Goal: Find specific page/section: Find specific page/section

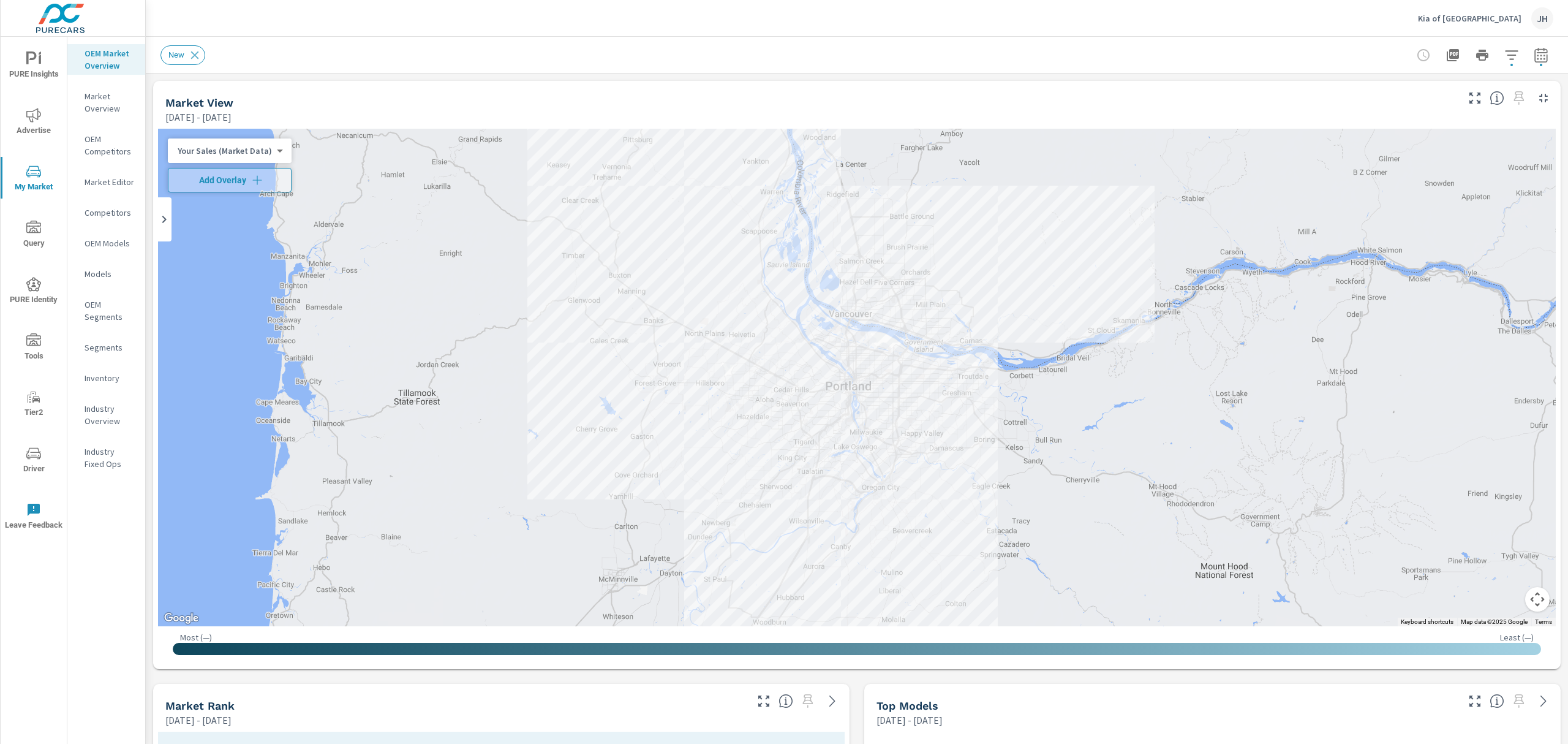
scroll to position [14, 0]
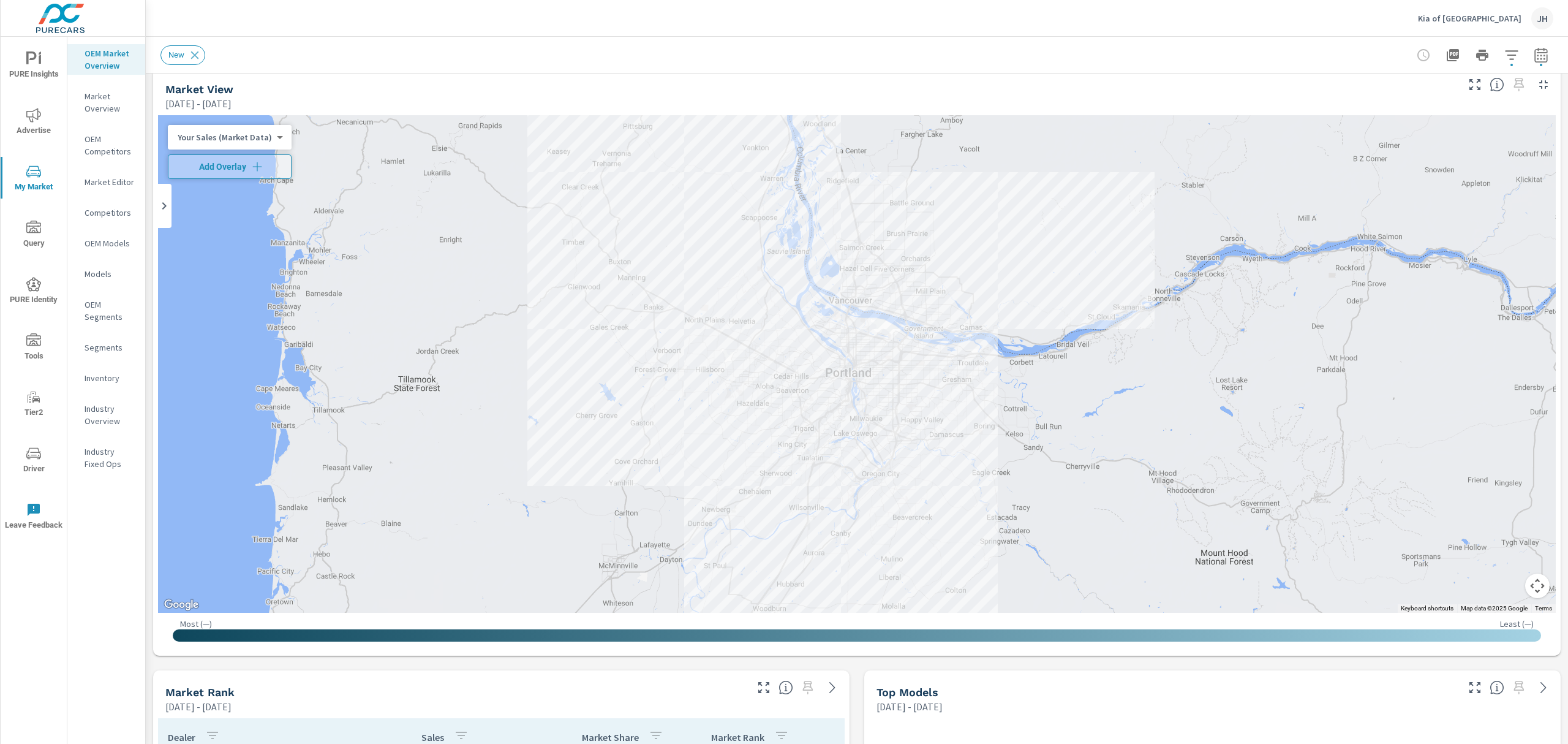
click at [1488, 20] on p "Kia of [GEOGRAPHIC_DATA]" at bounding box center [1470, 18] width 104 height 11
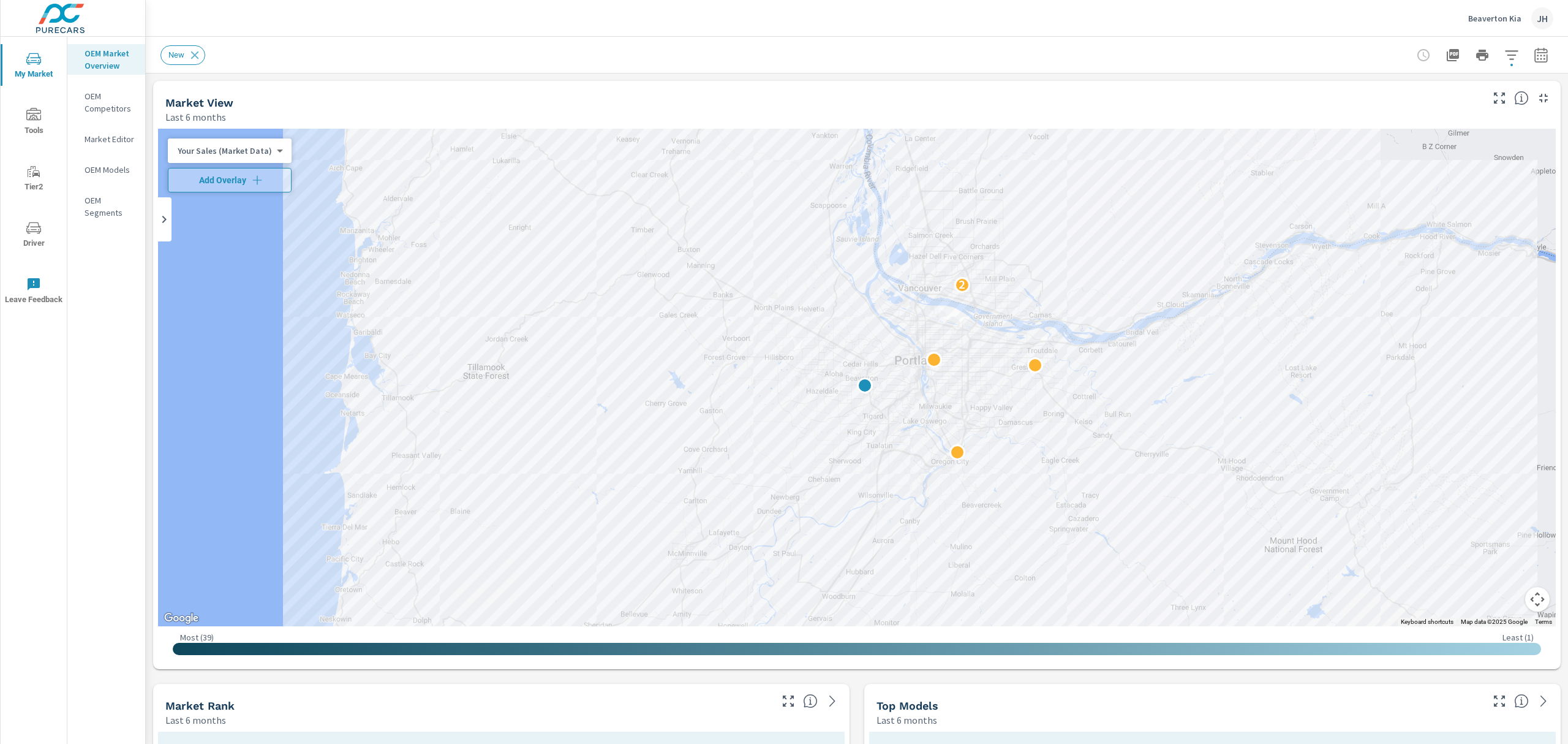
click at [98, 353] on div "OEM Market Overview OEM Competitors Market Editor OEM Models OEM Segments" at bounding box center [107, 390] width 78 height 707
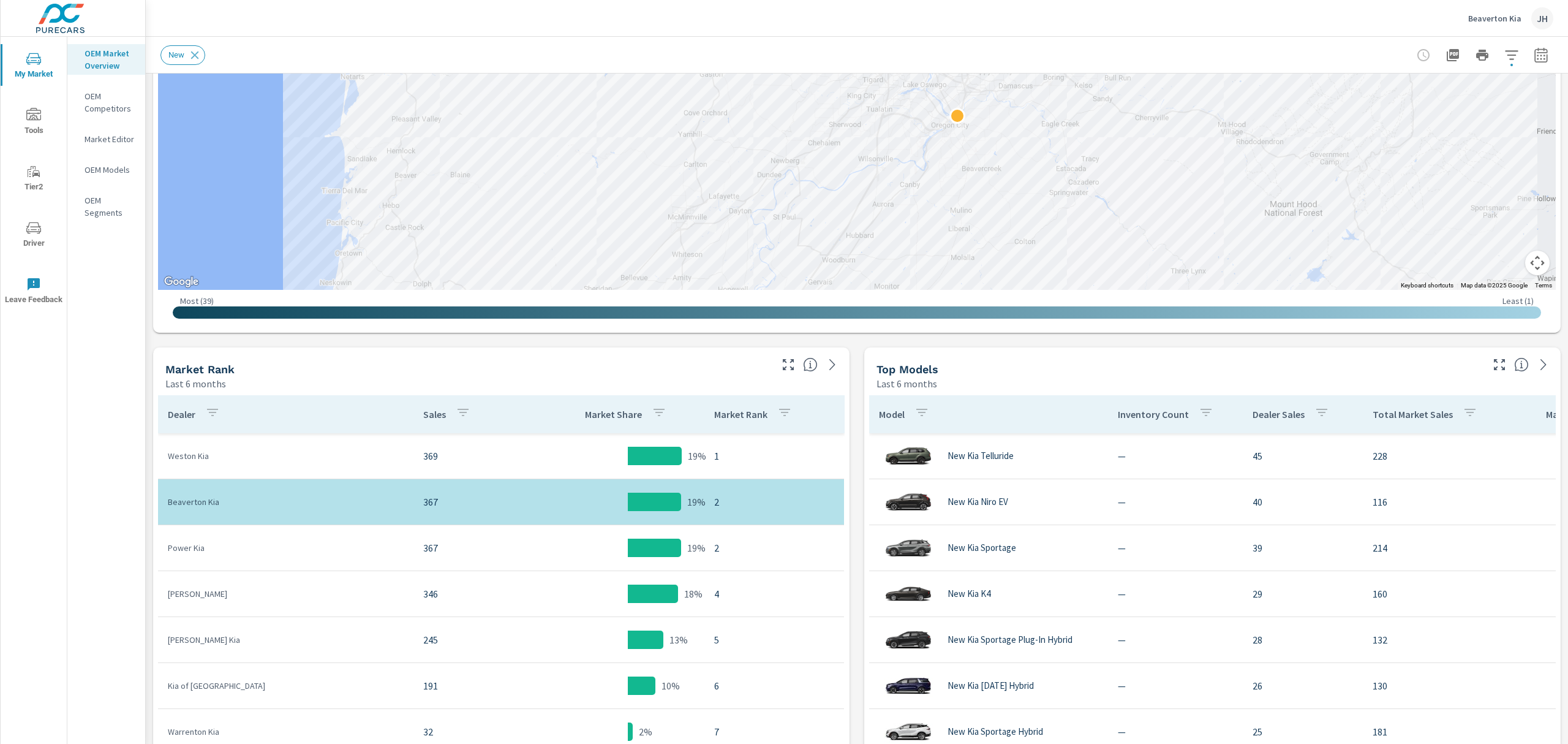
scroll to position [339, 0]
